Goal: Task Accomplishment & Management: Complete application form

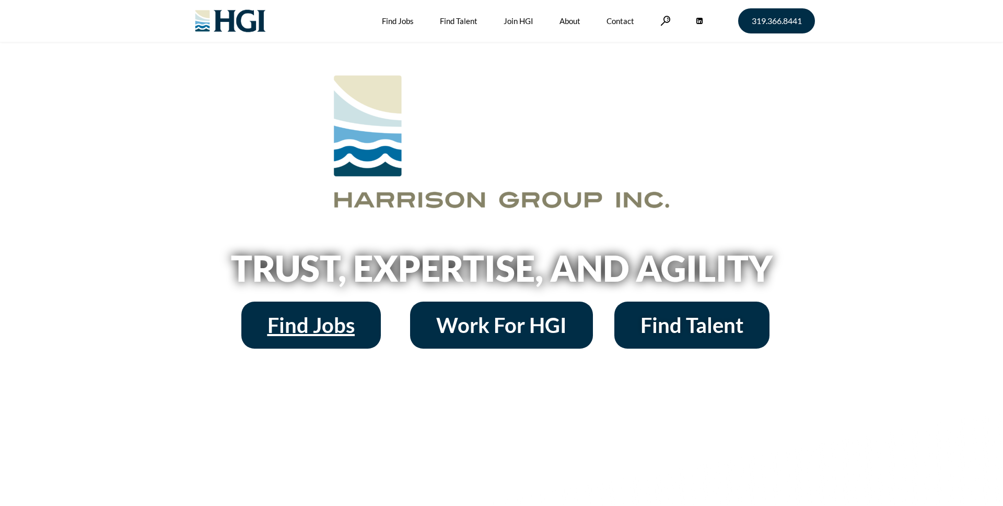
click at [339, 324] on span "Find Jobs" at bounding box center [310, 324] width 87 height 21
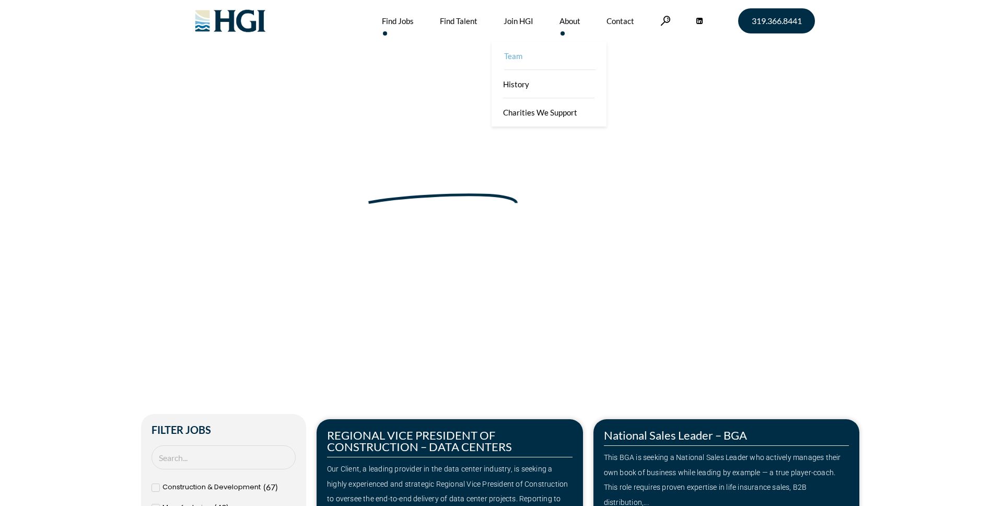
click at [560, 62] on link "Team" at bounding box center [549, 56] width 115 height 28
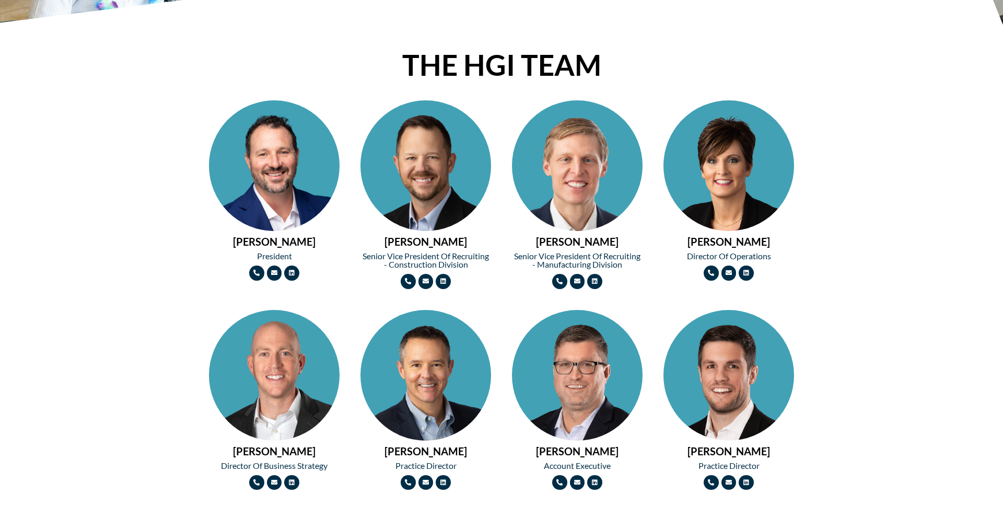
scroll to position [409, 0]
click at [742, 274] on link "Linkedin" at bounding box center [745, 272] width 15 height 15
click at [739, 271] on link "Linkedin" at bounding box center [745, 272] width 15 height 15
click at [749, 274] on icon at bounding box center [746, 272] width 6 height 6
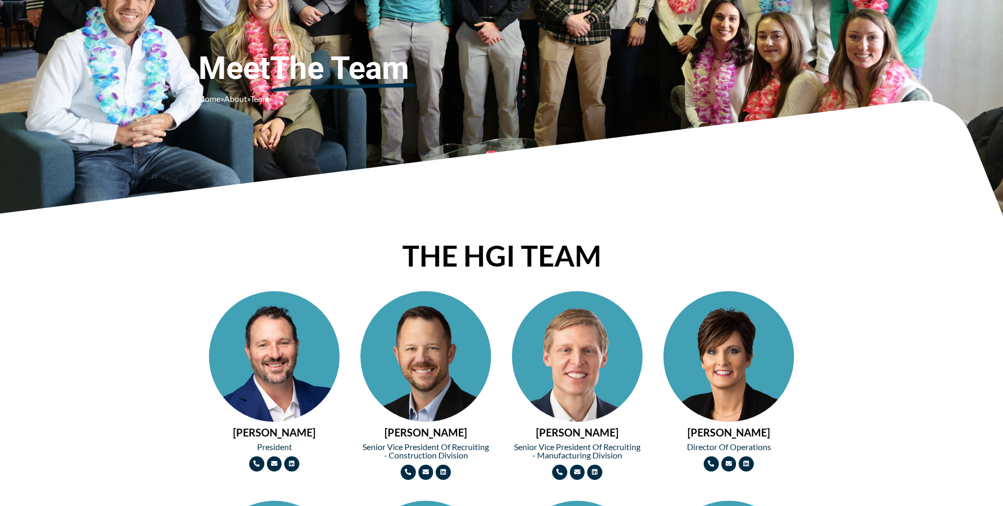
scroll to position [0, 0]
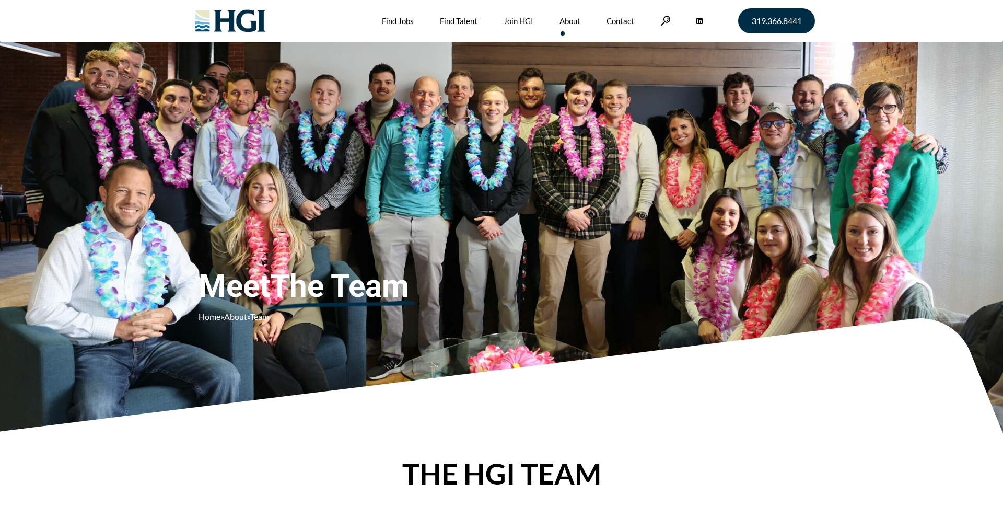
click at [247, 9] on img at bounding box center [230, 21] width 85 height 42
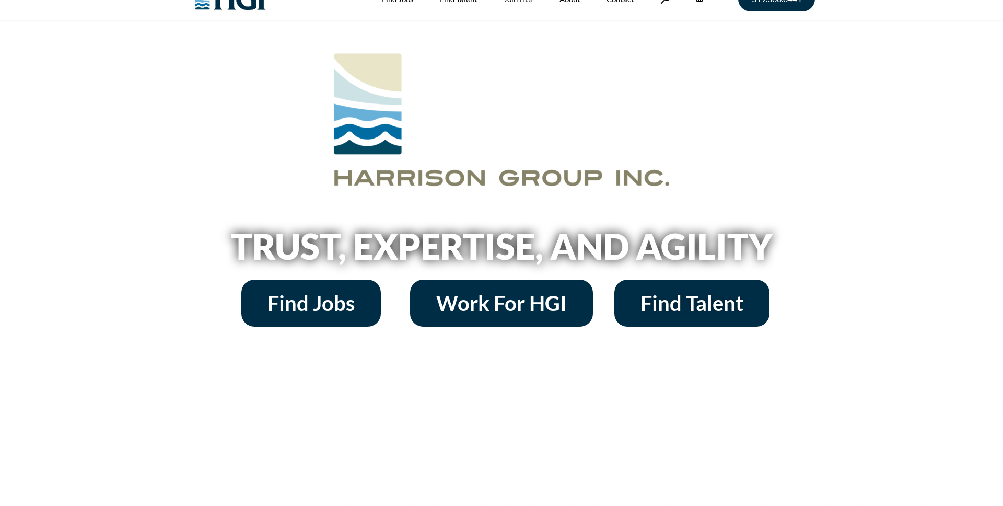
scroll to position [27, 0]
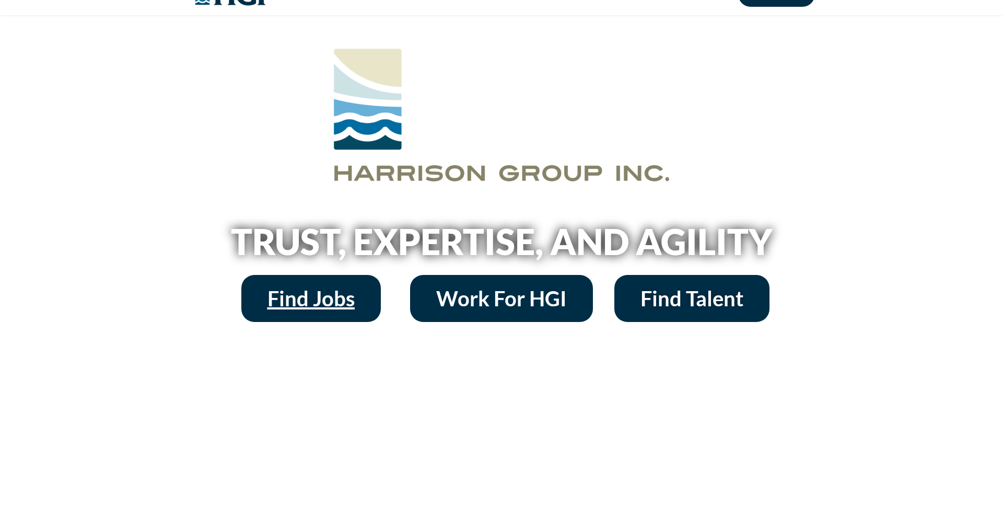
click at [327, 292] on span "Find Jobs" at bounding box center [310, 298] width 87 height 21
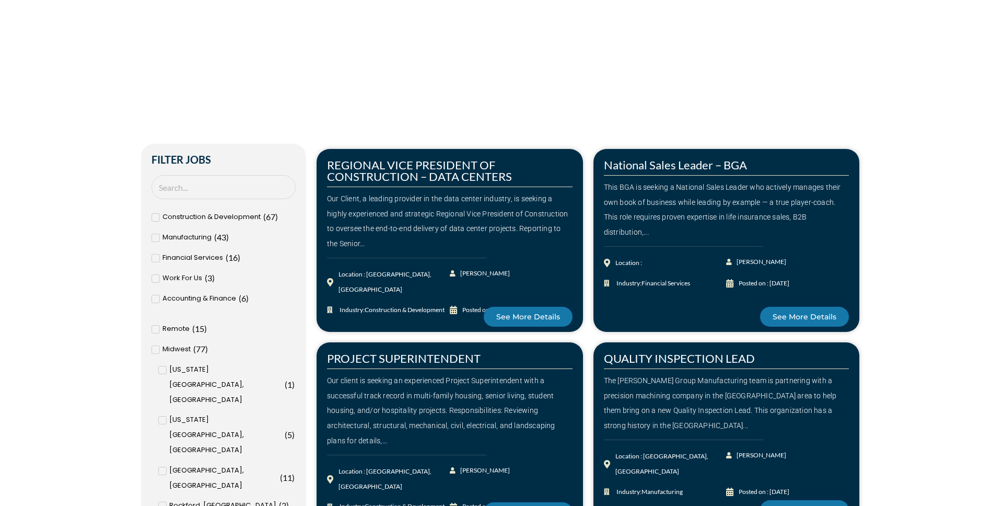
scroll to position [273, 0]
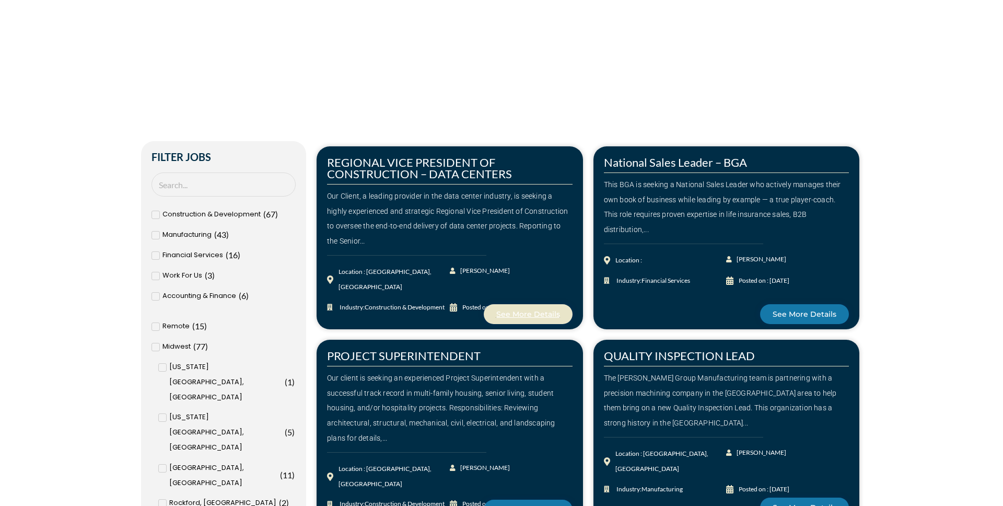
click at [538, 316] on span "See More Details" at bounding box center [528, 313] width 64 height 7
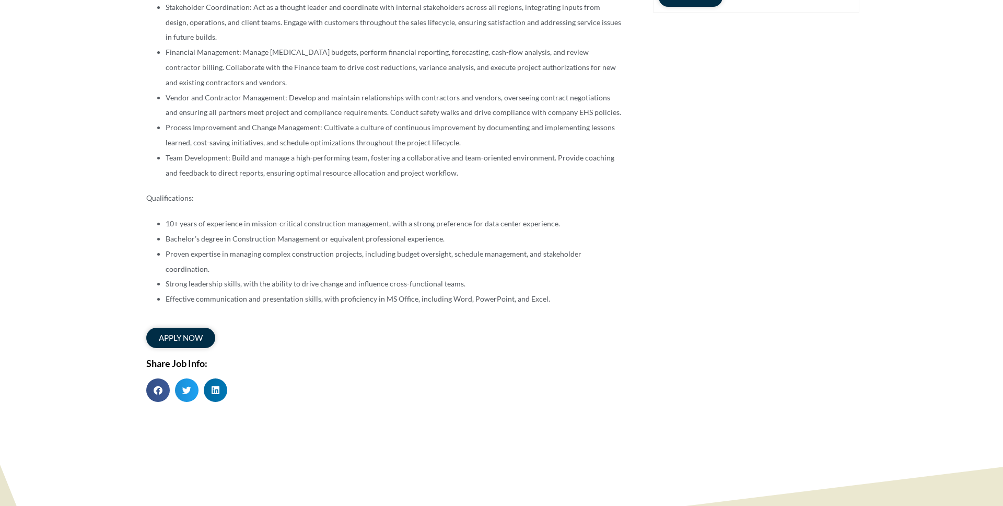
scroll to position [510, 0]
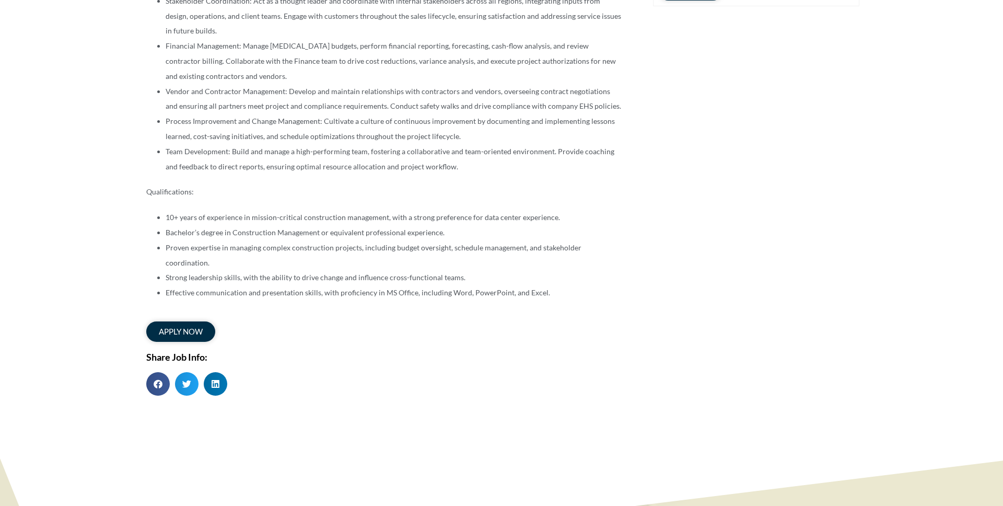
click at [172, 329] on div "REGIONAL VICE PRESIDENT OF CONSTRUCTION – DATA CENTERS Details: Location: Chica…" at bounding box center [392, 14] width 512 height 815
click at [171, 327] on span "apply now" at bounding box center [181, 331] width 48 height 9
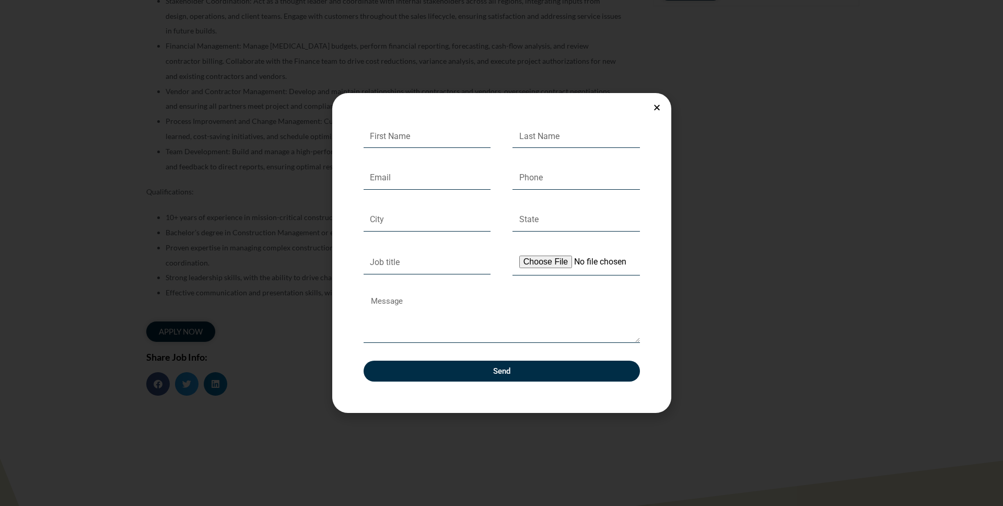
click at [179, 156] on div "First Name Last Name Email Phone City State Job title Upload Your Resume Messag…" at bounding box center [501, 253] width 1003 height 506
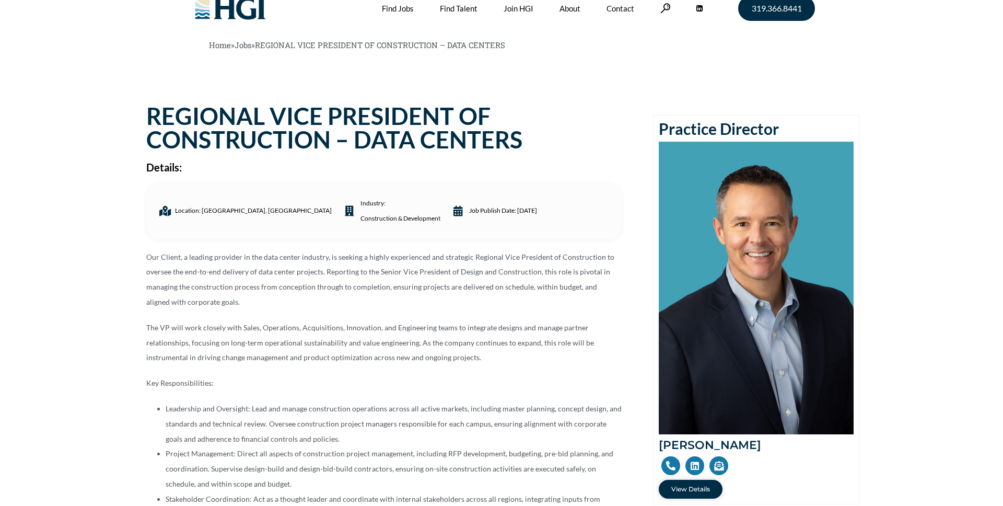
scroll to position [0, 0]
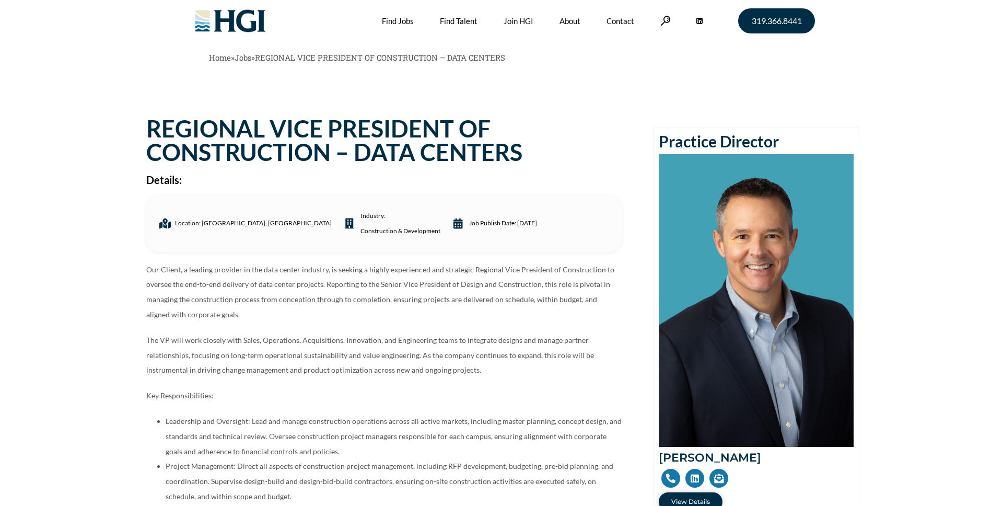
click at [235, 26] on img at bounding box center [230, 21] width 85 height 42
